Goal: Transaction & Acquisition: Book appointment/travel/reservation

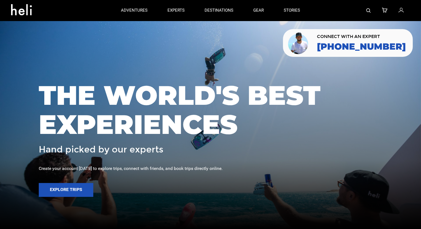
click at [363, 9] on div at bounding box center [360, 10] width 100 height 21
click at [368, 9] on img at bounding box center [368, 10] width 4 height 4
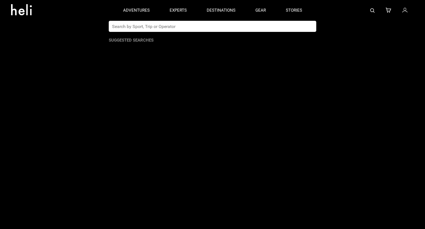
click at [248, 33] on app-search-panel "Suggested Searches" at bounding box center [212, 125] width 425 height 208
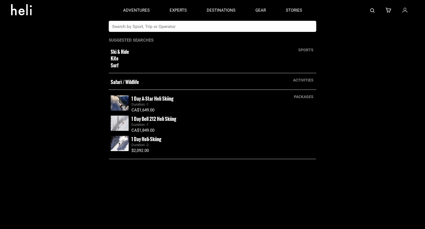
click at [248, 29] on input "text" at bounding box center [207, 26] width 196 height 11
type input "[GEOGRAPHIC_DATA]"
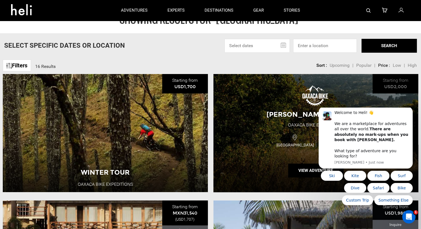
scroll to position [28, 0]
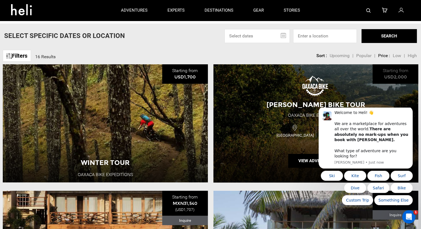
click at [269, 108] on span "[PERSON_NAME] Bike Tour" at bounding box center [315, 104] width 99 height 8
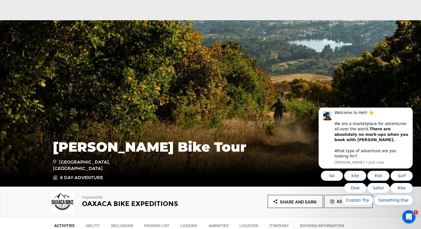
scroll to position [83, 0]
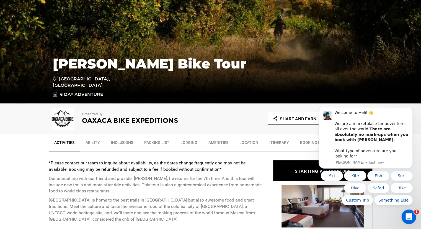
click at [402, 216] on div "Open Intercom Messenger" at bounding box center [408, 215] width 18 height 18
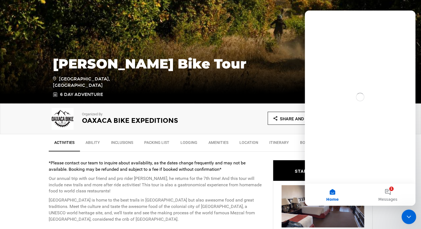
scroll to position [0, 0]
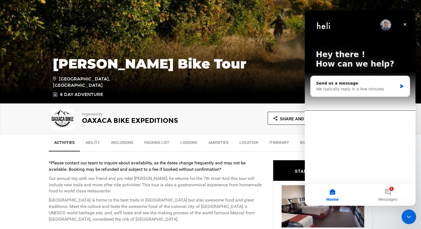
click at [406, 213] on icon "Close Intercom Messenger" at bounding box center [408, 215] width 7 height 7
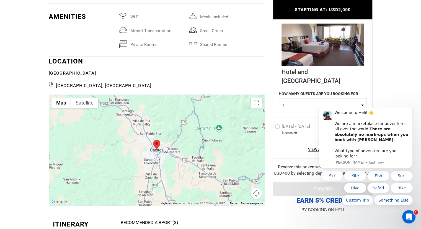
scroll to position [830, 0]
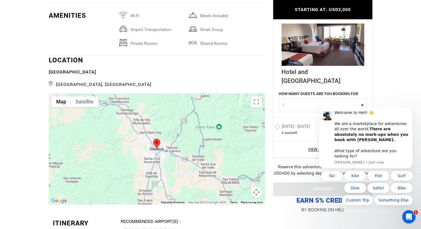
type input "[GEOGRAPHIC_DATA]"
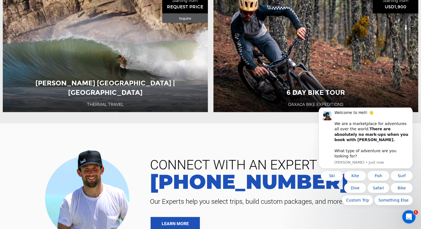
scroll to position [1135, 0]
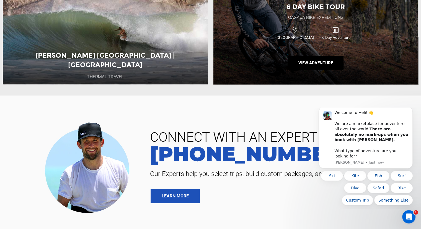
click at [285, 27] on div "6 Day Bike Tour Oaxaca Bike Expeditions [GEOGRAPHIC_DATA] 6 Day Adventure View …" at bounding box center [315, 26] width 205 height 118
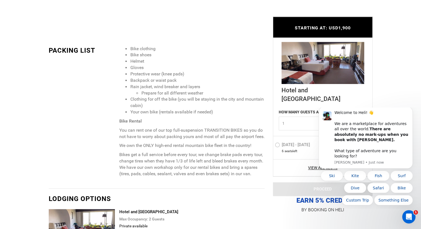
scroll to position [775, 0]
